Goal: Transaction & Acquisition: Book appointment/travel/reservation

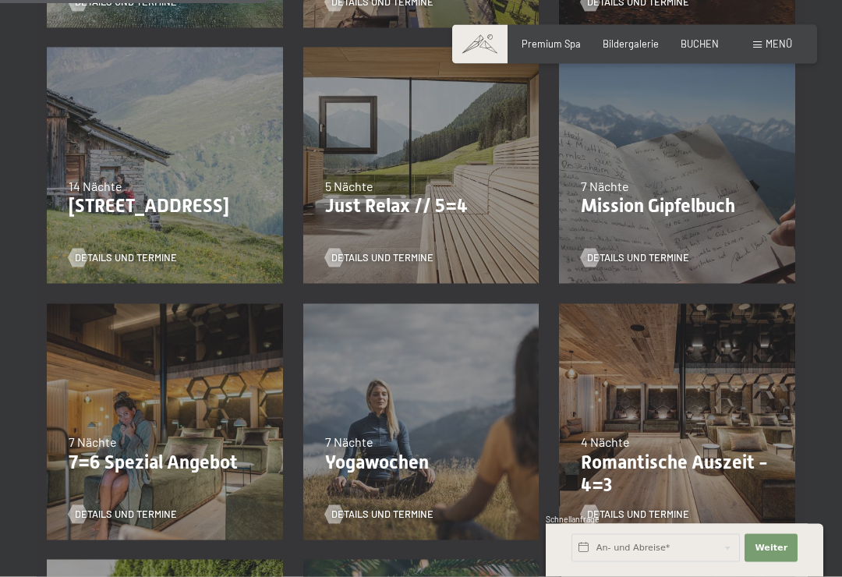
scroll to position [626, 0]
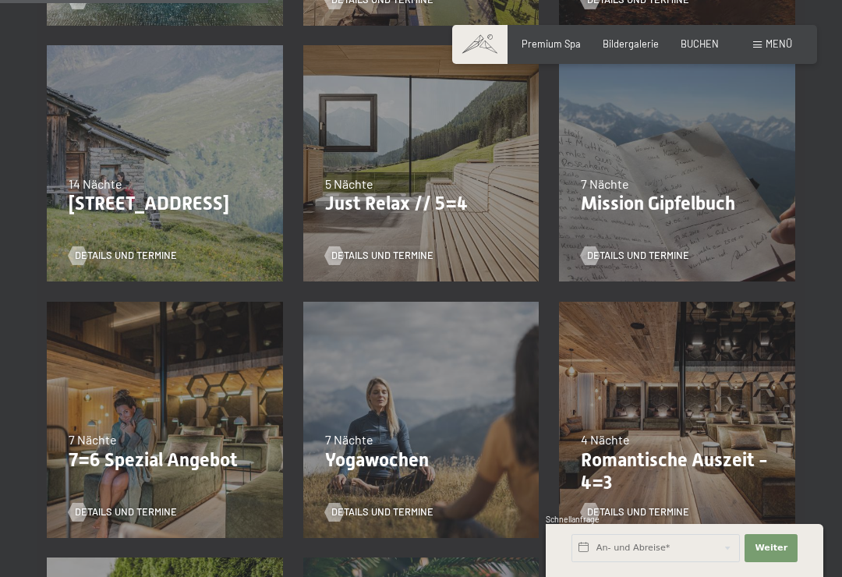
click at [332, 252] on div at bounding box center [334, 255] width 11 height 19
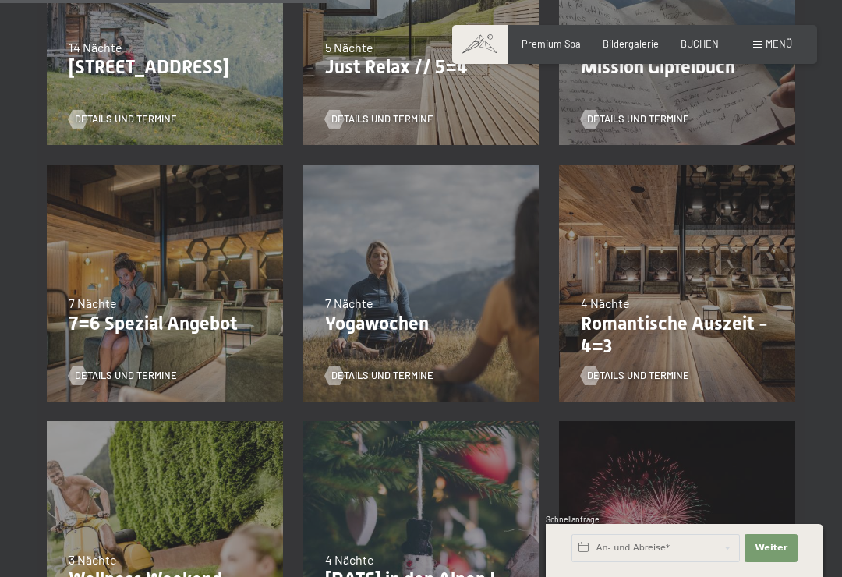
scroll to position [764, 0]
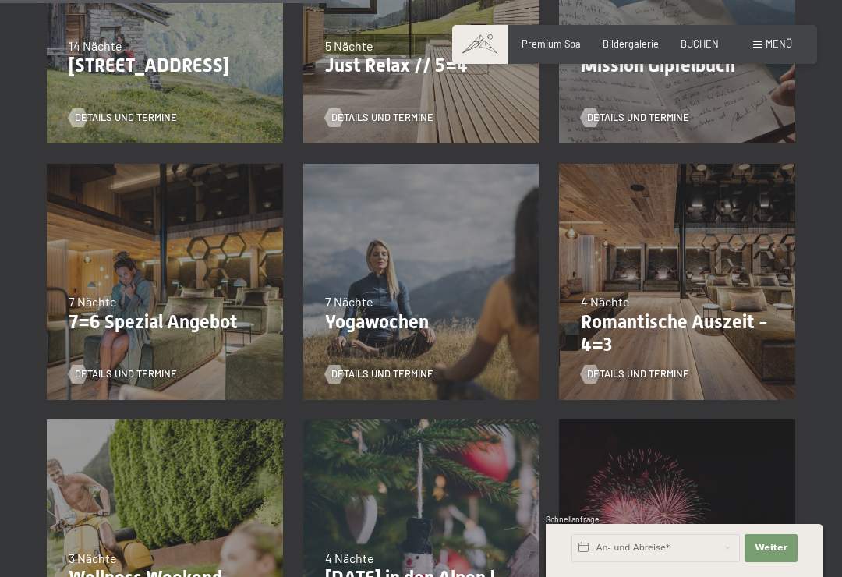
click at [595, 370] on div at bounding box center [590, 374] width 11 height 19
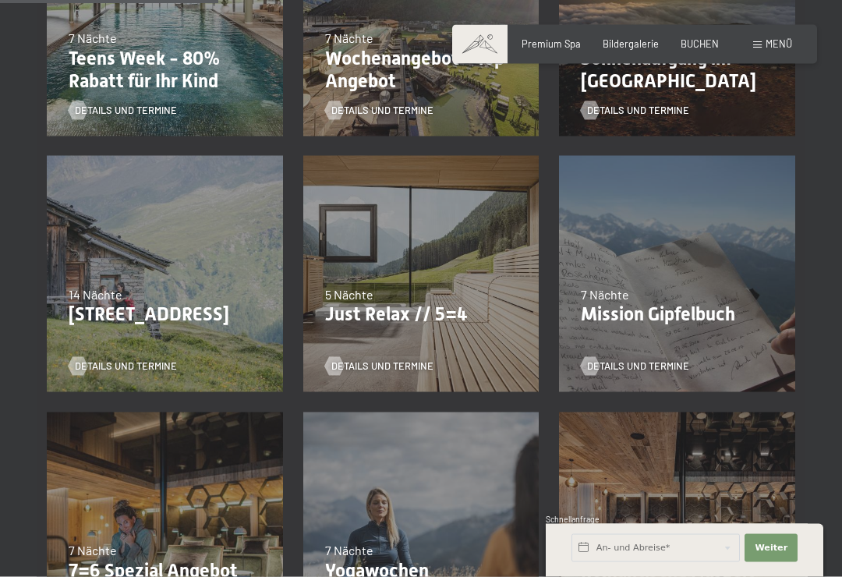
scroll to position [516, 0]
click at [335, 362] on div at bounding box center [334, 365] width 11 height 19
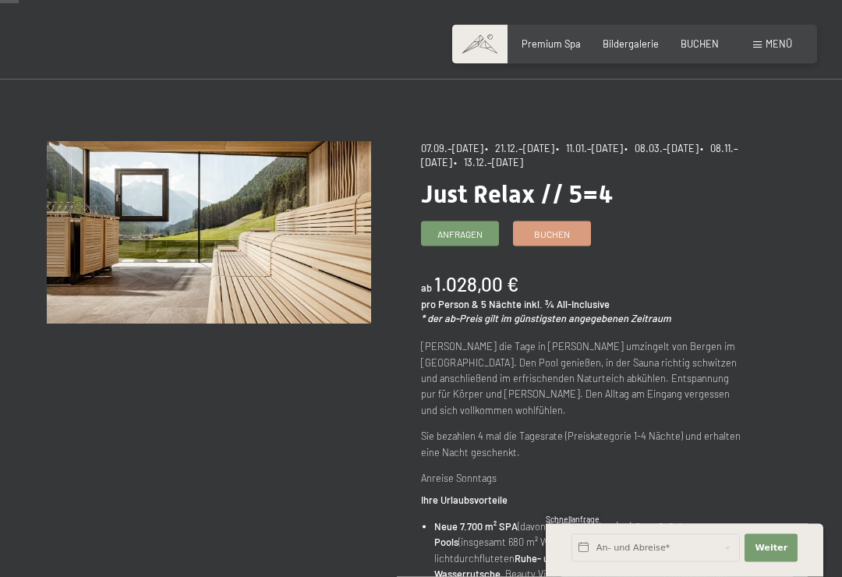
scroll to position [27, 0]
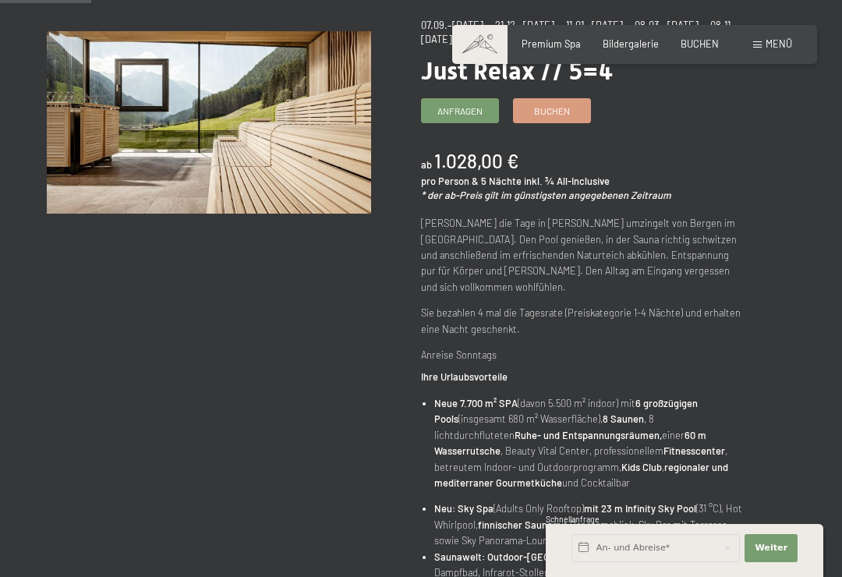
scroll to position [168, 0]
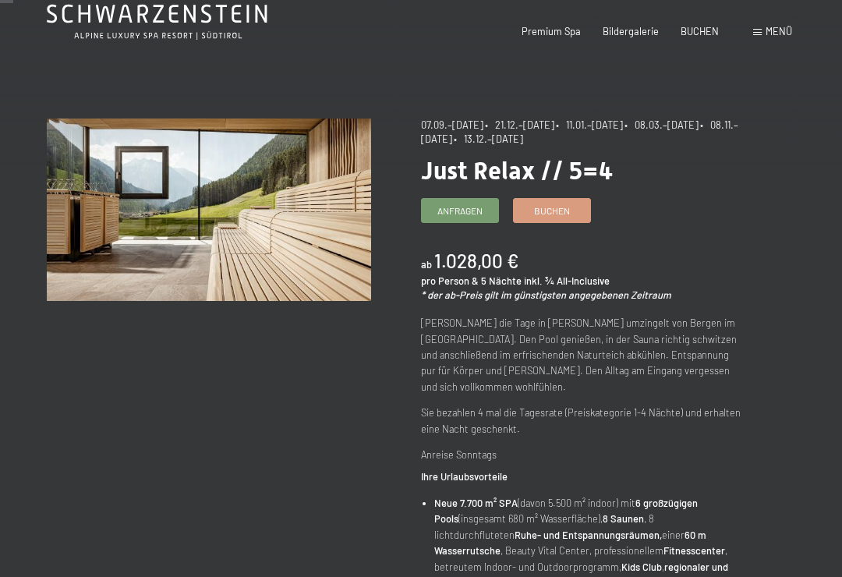
scroll to position [0, 0]
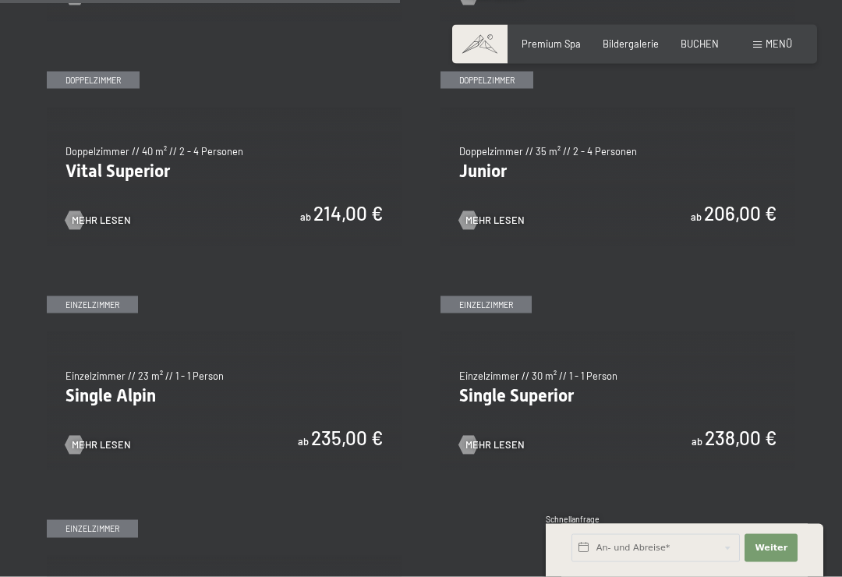
scroll to position [1683, 0]
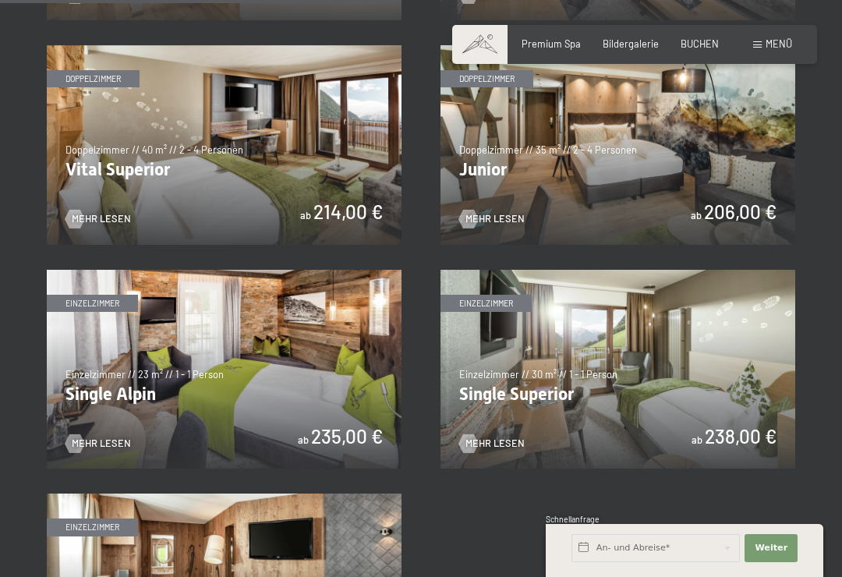
click at [472, 210] on div at bounding box center [468, 219] width 11 height 19
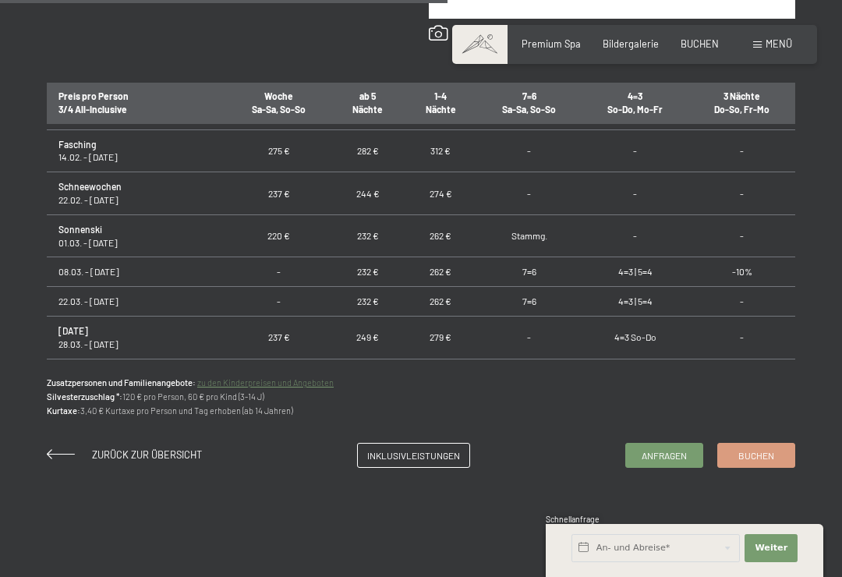
scroll to position [926, 0]
